Goal: Transaction & Acquisition: Download file/media

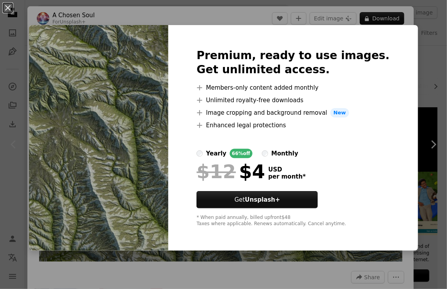
click at [145, 214] on img at bounding box center [98, 138] width 139 height 226
click at [424, 136] on div "An X shape Premium, ready to use images. Get unlimited access. A plus sign Memb…" at bounding box center [223, 144] width 447 height 289
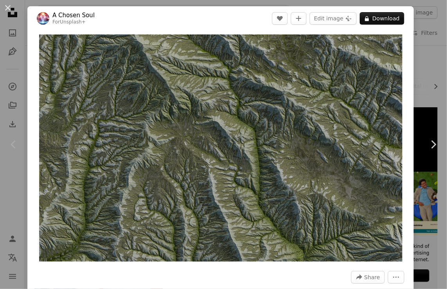
click at [432, 50] on div "An X shape Chevron left Chevron right A Chosen Soul For Unsplash+ A heart A plu…" at bounding box center [223, 144] width 447 height 289
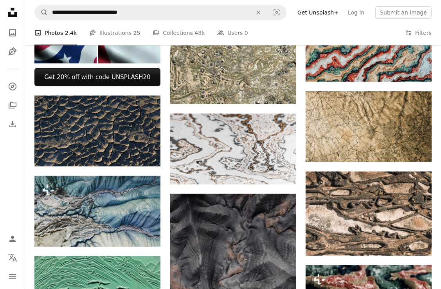
scroll to position [274, 0]
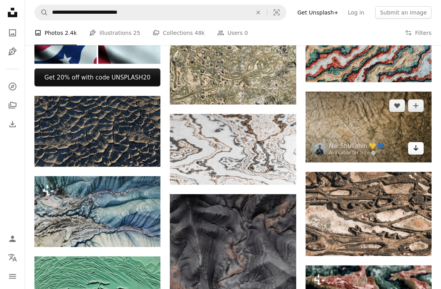
click at [420, 148] on link "Arrow pointing down" at bounding box center [417, 148] width 16 height 13
